Goal: Communication & Community: Answer question/provide support

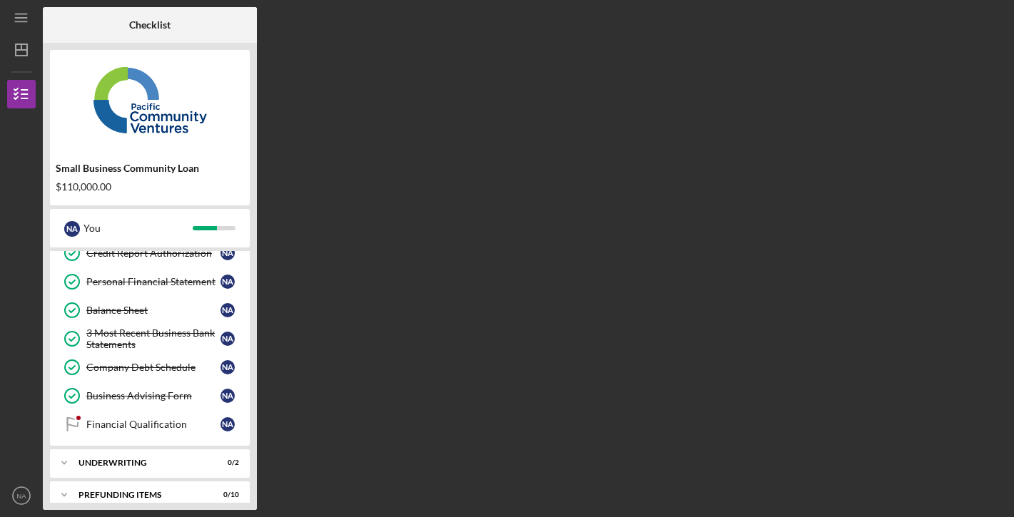
scroll to position [248, 0]
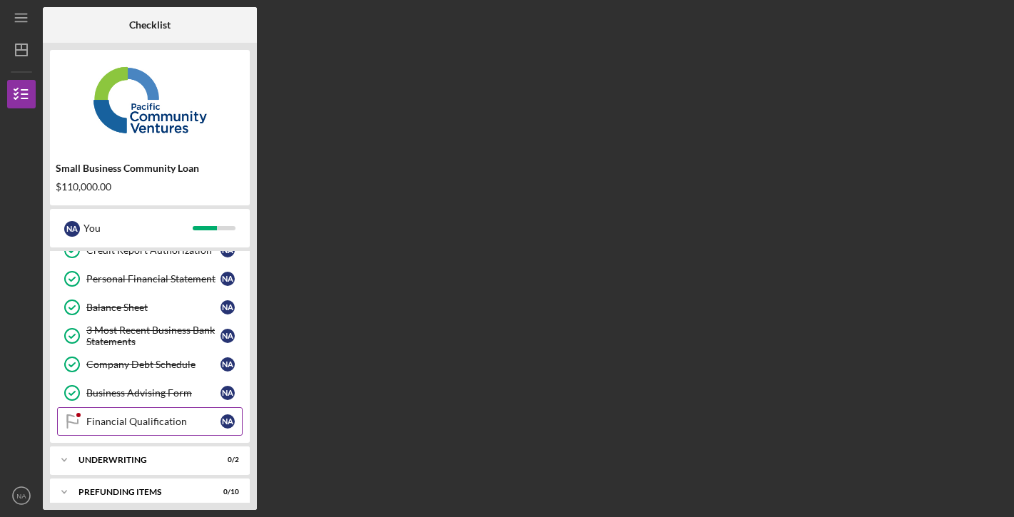
click at [153, 420] on div "Financial Qualification" at bounding box center [153, 421] width 134 height 11
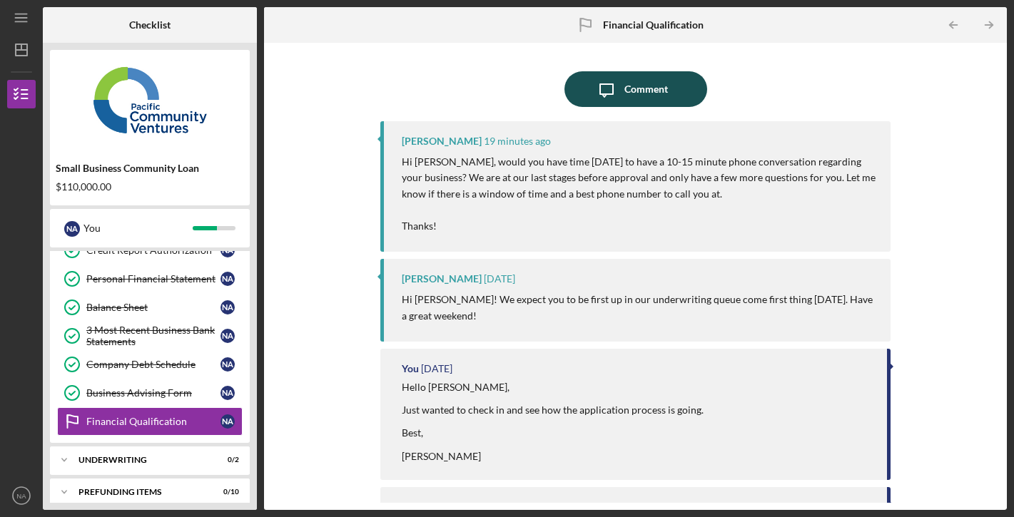
click at [645, 98] on div "Comment" at bounding box center [646, 89] width 44 height 36
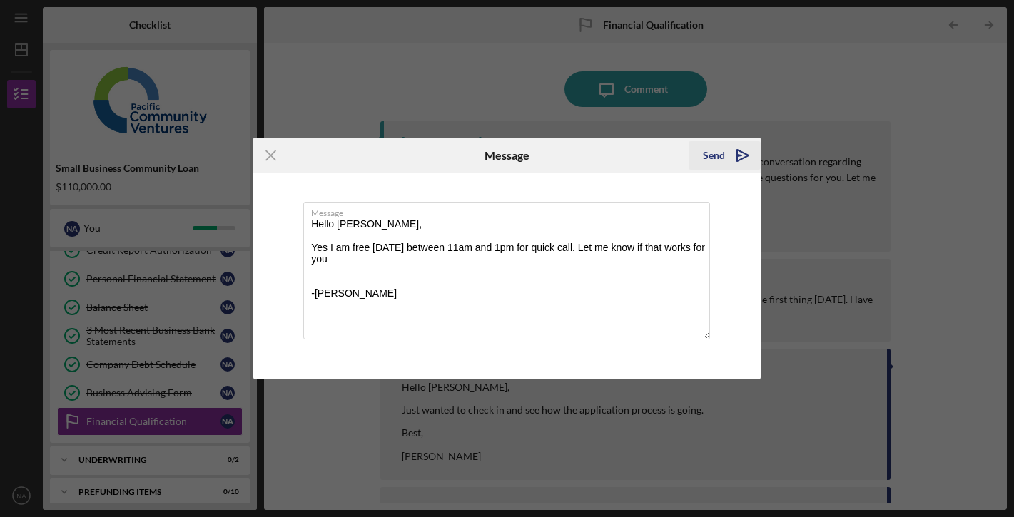
type textarea "Hello [PERSON_NAME], Yes I am free [DATE] between 11am and 1pm for quick call. …"
click at [745, 153] on icon "Icon/icon-invite-send" at bounding box center [743, 156] width 36 height 36
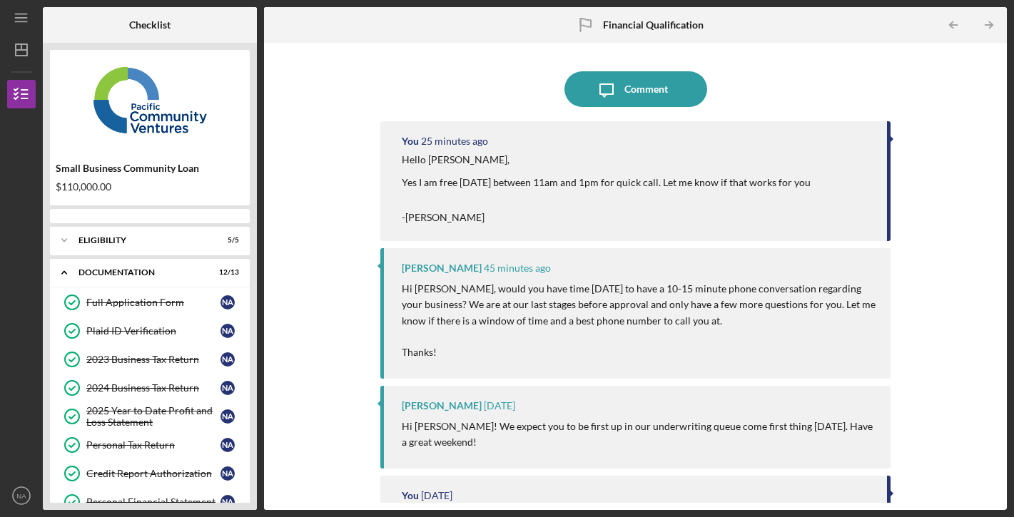
scroll to position [235, 0]
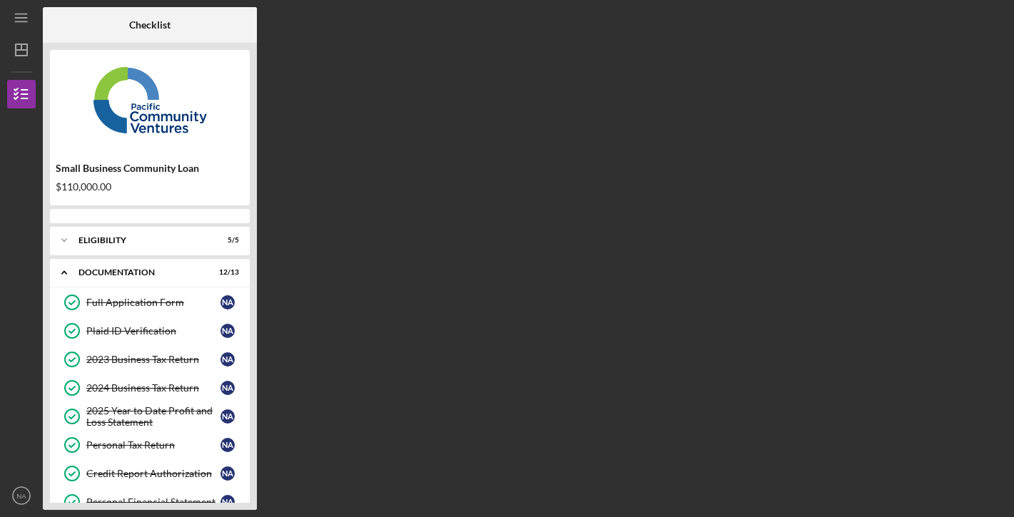
scroll to position [235, 0]
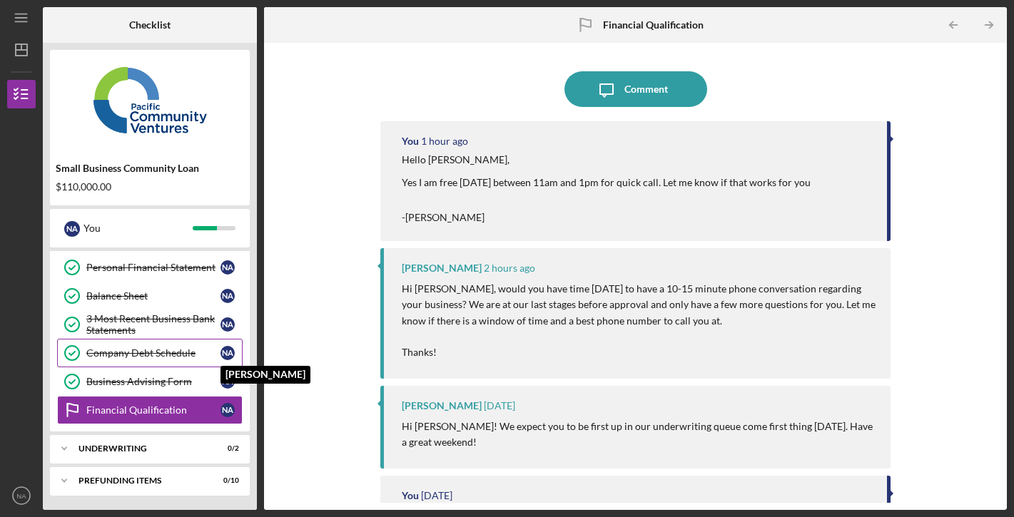
scroll to position [259, 0]
